Goal: Obtain resource: Download file/media

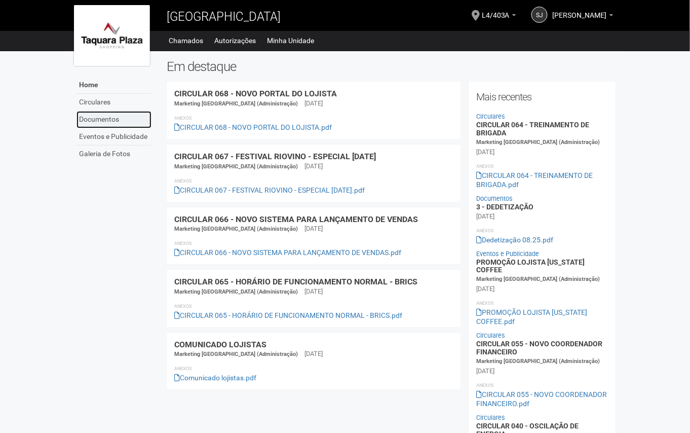
click at [105, 112] on link "Documentos" at bounding box center [114, 119] width 75 height 17
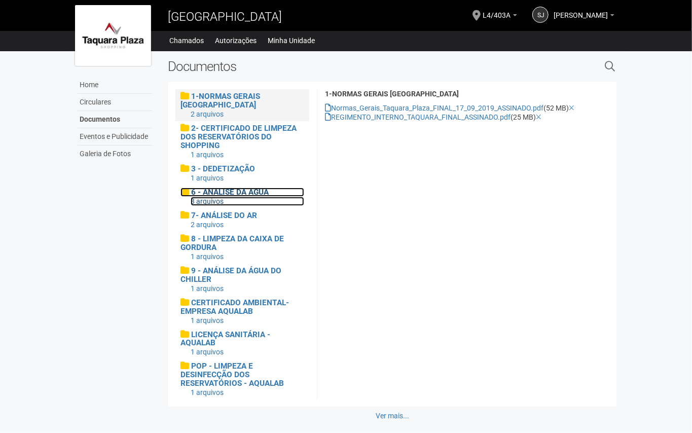
click at [235, 189] on span "6 - ANÁLISE DA ÁGUA" at bounding box center [230, 191] width 78 height 9
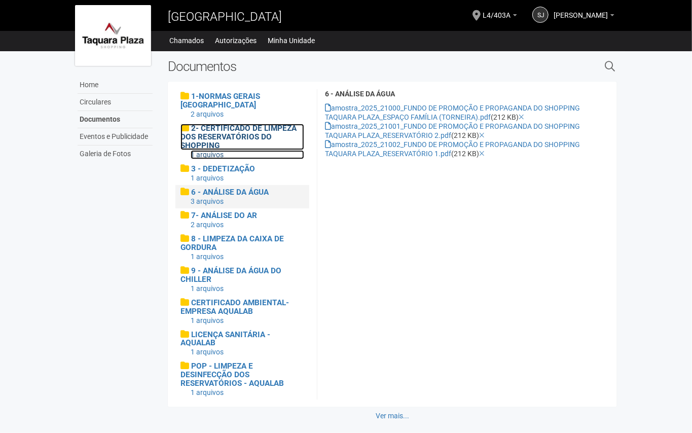
click at [240, 132] on span "2- CERTIFICADO DE LIMPEZA DOS RESERVATÓRIOS DO SHOPPING" at bounding box center [238, 137] width 116 height 26
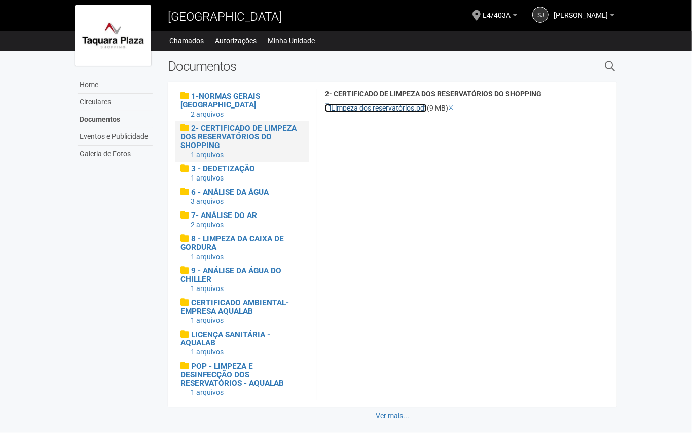
click at [402, 108] on link "Limpeza dos reservatórios.pdf" at bounding box center [376, 108] width 102 height 8
